Goal: Use online tool/utility: Utilize a website feature to perform a specific function

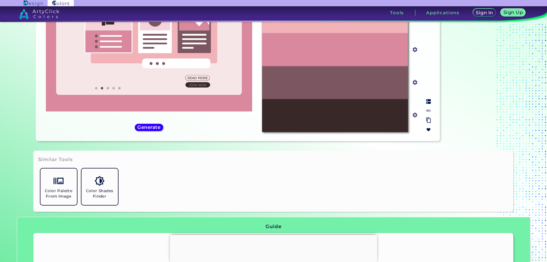
scroll to position [151, 0]
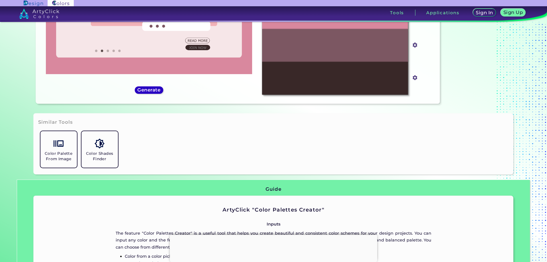
click at [148, 92] on h5 "Generate" at bounding box center [149, 90] width 21 height 4
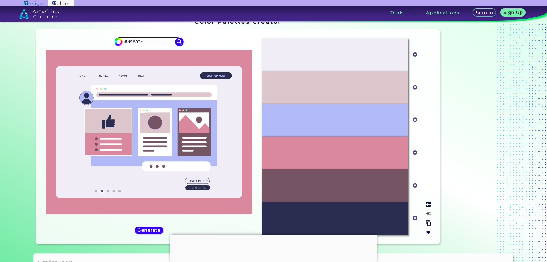
scroll to position [0, 0]
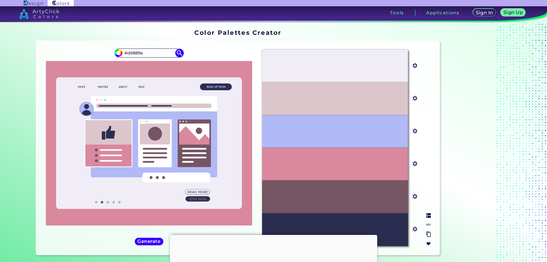
click at [414, 131] on input "#b1b9f6" at bounding box center [413, 130] width 7 height 7
type input "#fafaff"
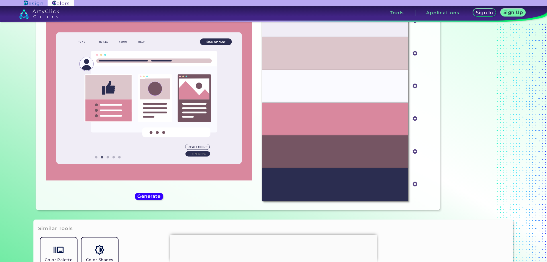
scroll to position [57, 0]
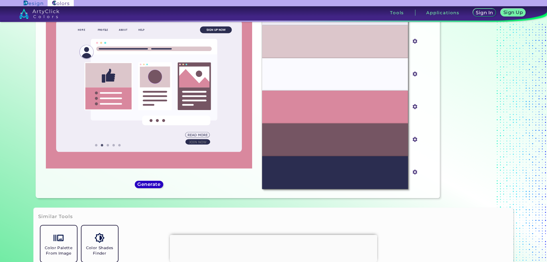
click at [139, 182] on h5 "Generate" at bounding box center [149, 184] width 21 height 4
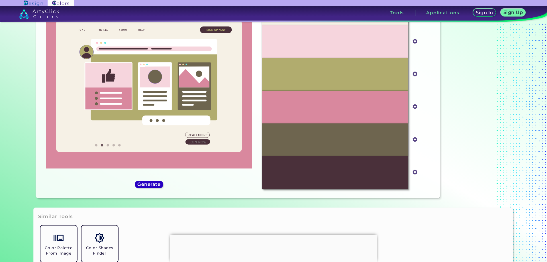
click at [142, 184] on h5 "Generate" at bounding box center [149, 184] width 21 height 4
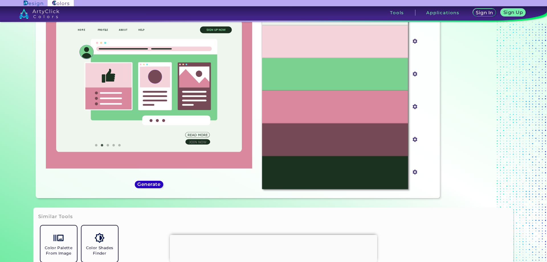
click at [146, 185] on h5 "Generate" at bounding box center [149, 184] width 21 height 4
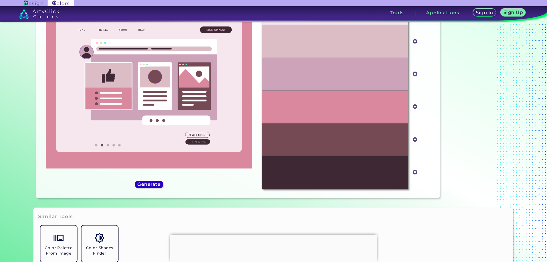
click at [149, 186] on h5 "Generate" at bounding box center [149, 184] width 21 height 4
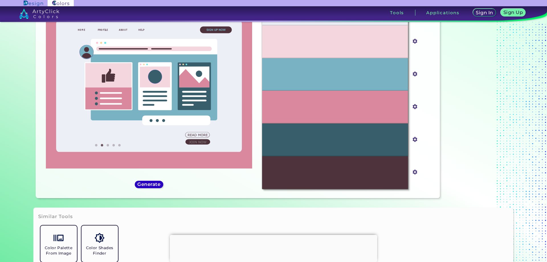
click at [150, 188] on div "Generate" at bounding box center [149, 184] width 26 height 7
click at [146, 184] on h5 "Generate" at bounding box center [149, 184] width 21 height 4
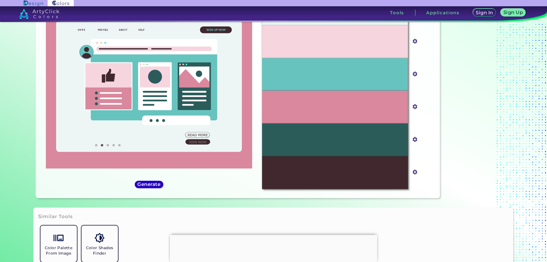
click at [144, 184] on h5 "Generate" at bounding box center [149, 184] width 21 height 4
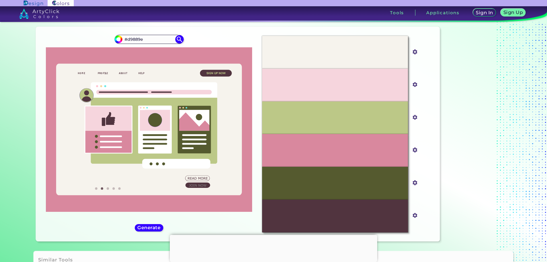
scroll to position [0, 0]
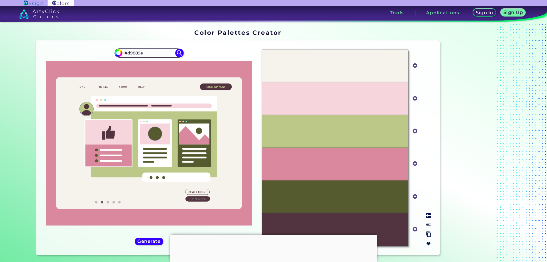
click at [415, 229] on input "#51343f" at bounding box center [413, 228] width 7 height 7
type input "#fcfffd"
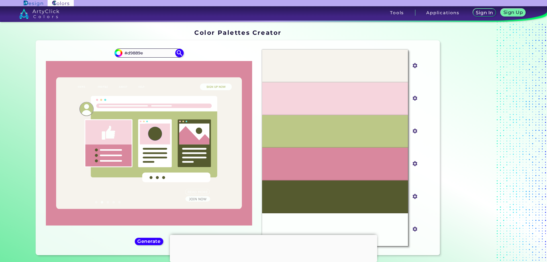
scroll to position [57, 0]
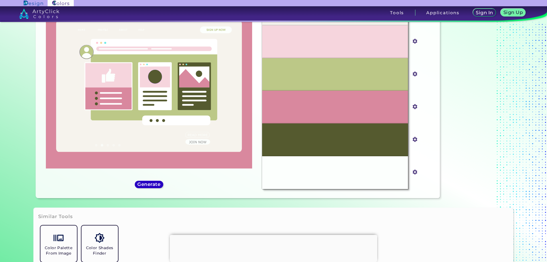
click at [156, 186] on h5 "Generate" at bounding box center [149, 184] width 21 height 4
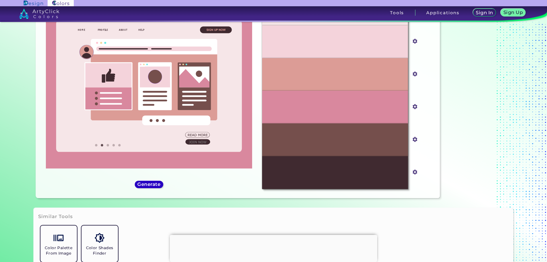
click at [157, 186] on h5 "Generate" at bounding box center [149, 184] width 21 height 4
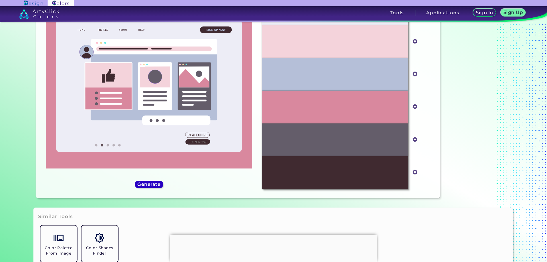
click at [158, 185] on h5 "Generate" at bounding box center [149, 184] width 21 height 4
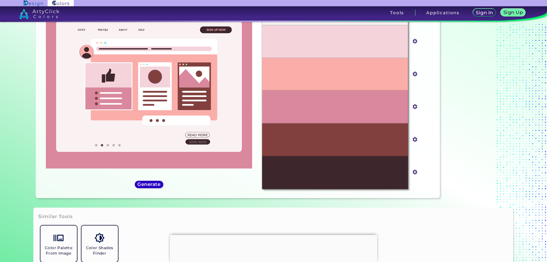
click at [158, 185] on h5 "Generate" at bounding box center [149, 184] width 21 height 4
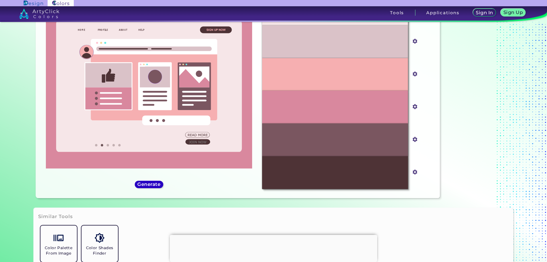
click at [158, 185] on h5 "Generate" at bounding box center [149, 184] width 21 height 4
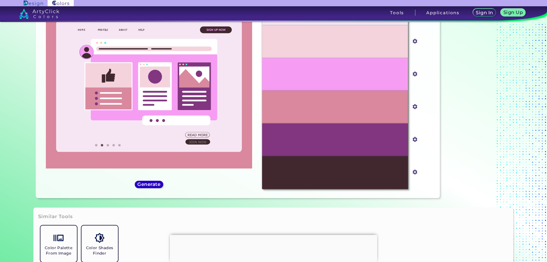
click at [158, 185] on h5 "Generate" at bounding box center [149, 184] width 21 height 4
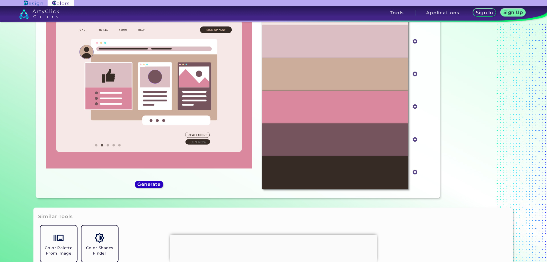
click at [158, 185] on h5 "Generate" at bounding box center [149, 184] width 21 height 4
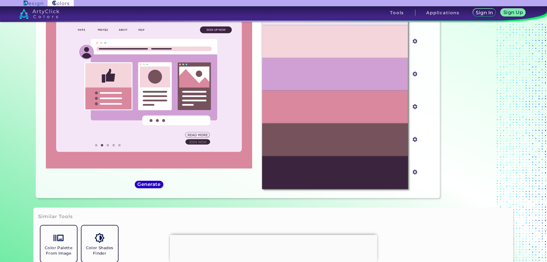
click at [158, 185] on h5 "Generate" at bounding box center [149, 184] width 21 height 4
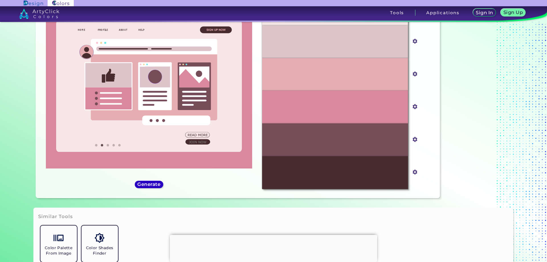
click at [158, 185] on h5 "Generate" at bounding box center [149, 184] width 21 height 4
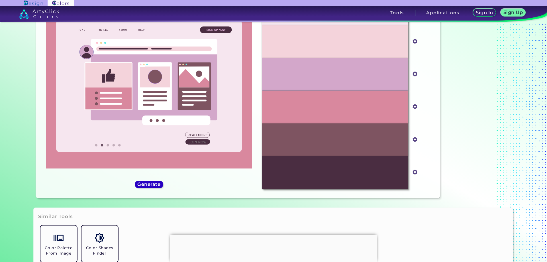
click at [158, 184] on h5 "Generate" at bounding box center [149, 184] width 21 height 4
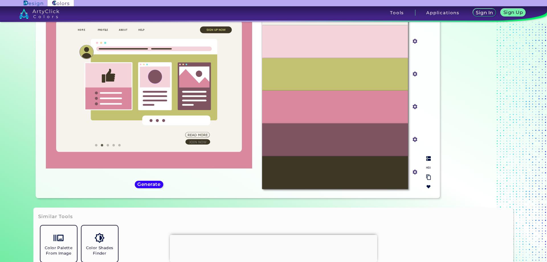
click at [413, 170] on input "#3e3726" at bounding box center [413, 171] width 7 height 7
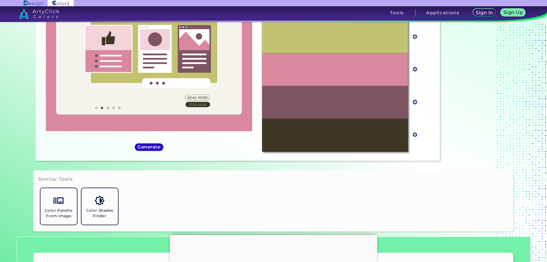
click at [141, 146] on h5 "Generate" at bounding box center [149, 147] width 21 height 4
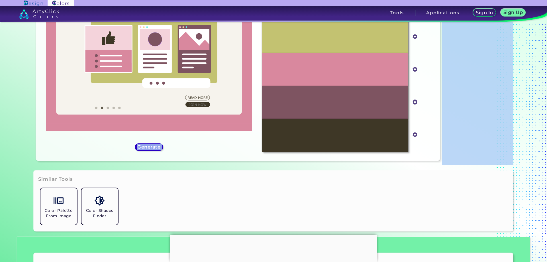
click at [141, 146] on h5 "Generate" at bounding box center [149, 147] width 21 height 4
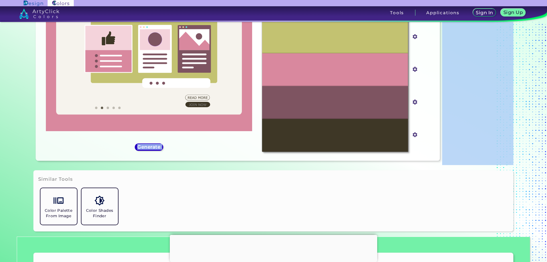
click at [141, 146] on h5 "Generate" at bounding box center [149, 147] width 21 height 4
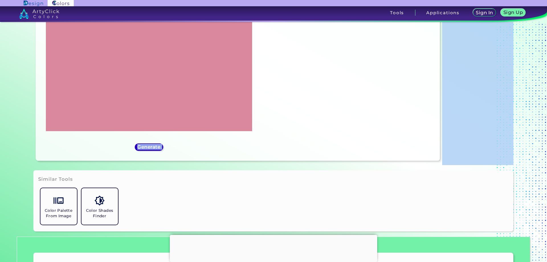
click at [141, 146] on h5 "Generate" at bounding box center [149, 147] width 21 height 4
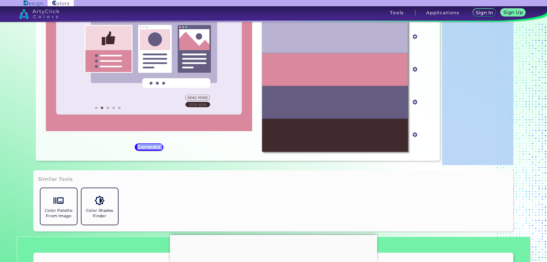
scroll to position [37, 0]
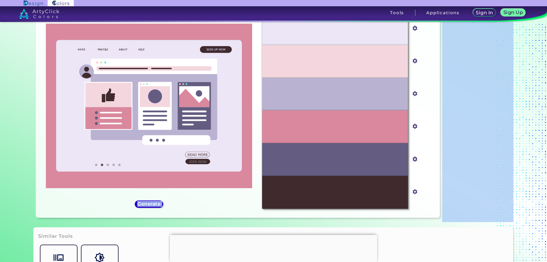
click at [150, 204] on h5 "Generate" at bounding box center [149, 204] width 21 height 4
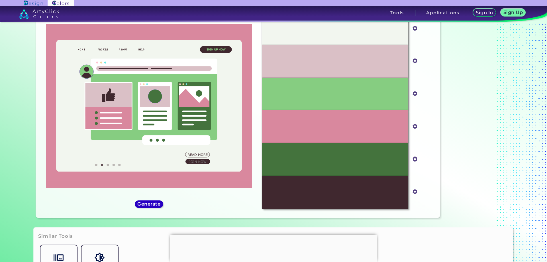
click at [150, 204] on h5 "Generate" at bounding box center [149, 204] width 21 height 4
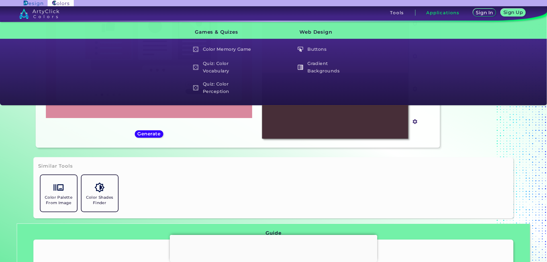
scroll to position [94, 0]
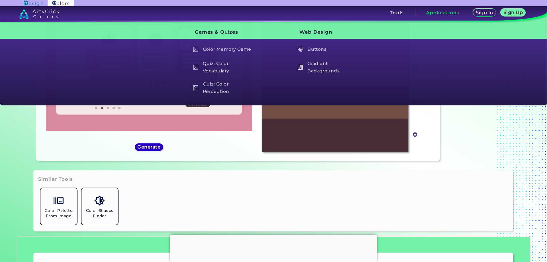
click at [156, 146] on h5 "Generate" at bounding box center [149, 147] width 21 height 4
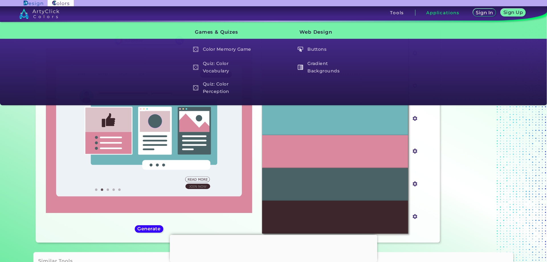
scroll to position [0, 0]
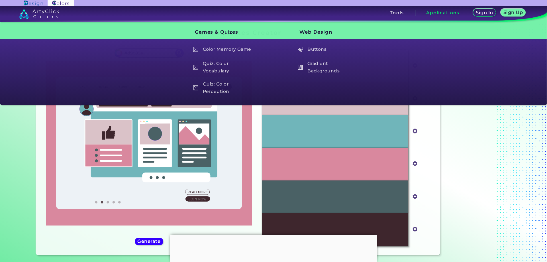
click at [254, 151] on div "#d9889e #d9889e" at bounding box center [148, 147] width 217 height 205
click at [254, 156] on div "#d9889e #d9889e" at bounding box center [148, 147] width 217 height 205
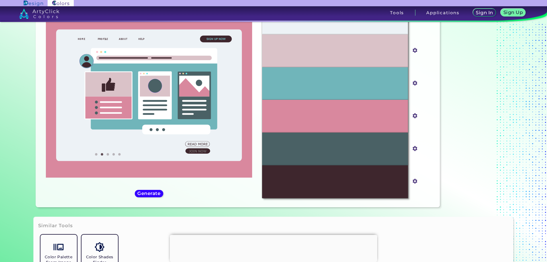
scroll to position [57, 0]
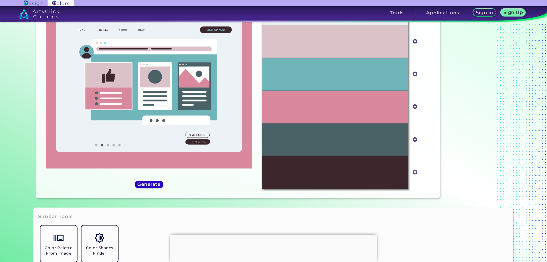
click at [152, 184] on h5 "Generate" at bounding box center [149, 184] width 21 height 4
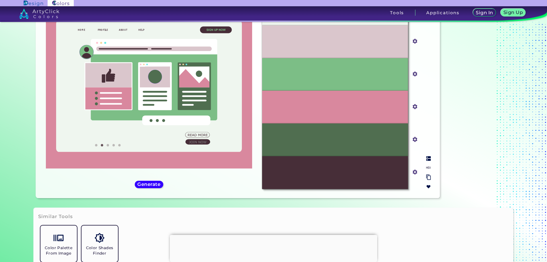
click at [414, 141] on input "#506e50" at bounding box center [413, 138] width 7 height 7
